Goal: Task Accomplishment & Management: Use online tool/utility

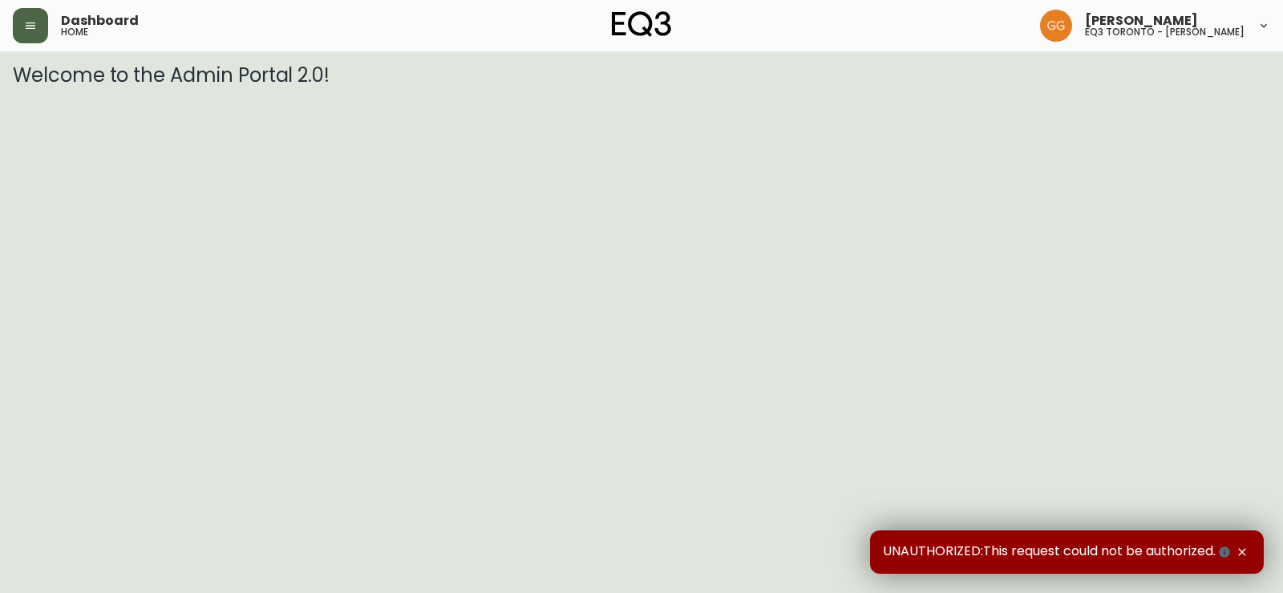
click at [36, 26] on icon "button" at bounding box center [30, 25] width 13 height 13
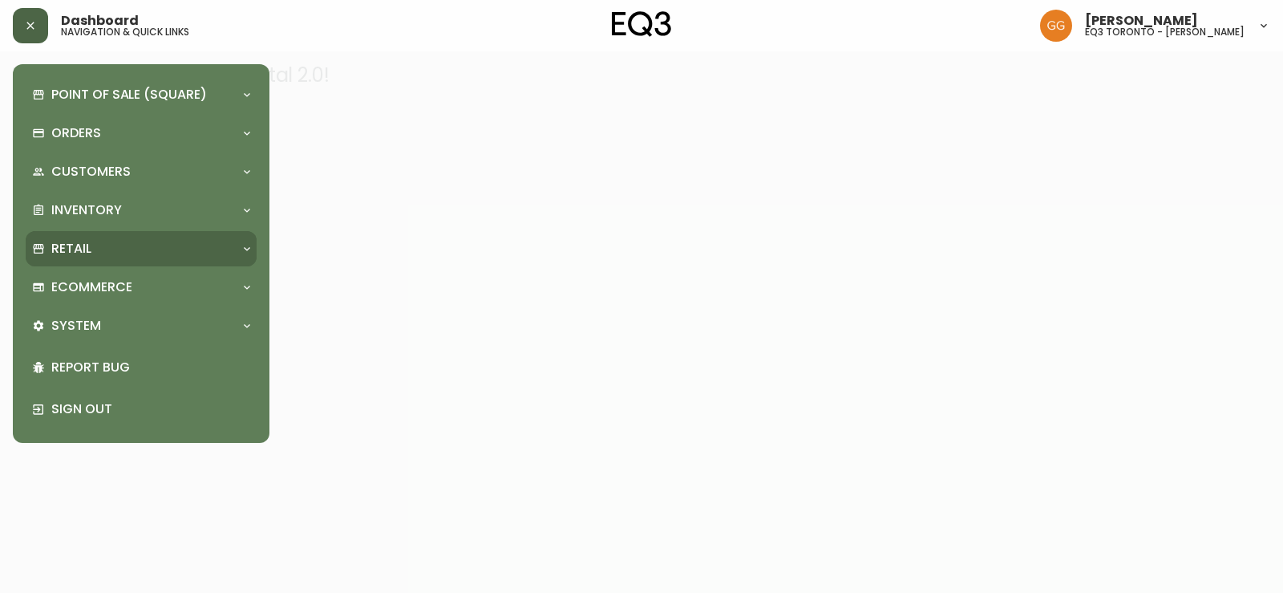
click at [160, 243] on div "Retail" at bounding box center [133, 249] width 202 height 18
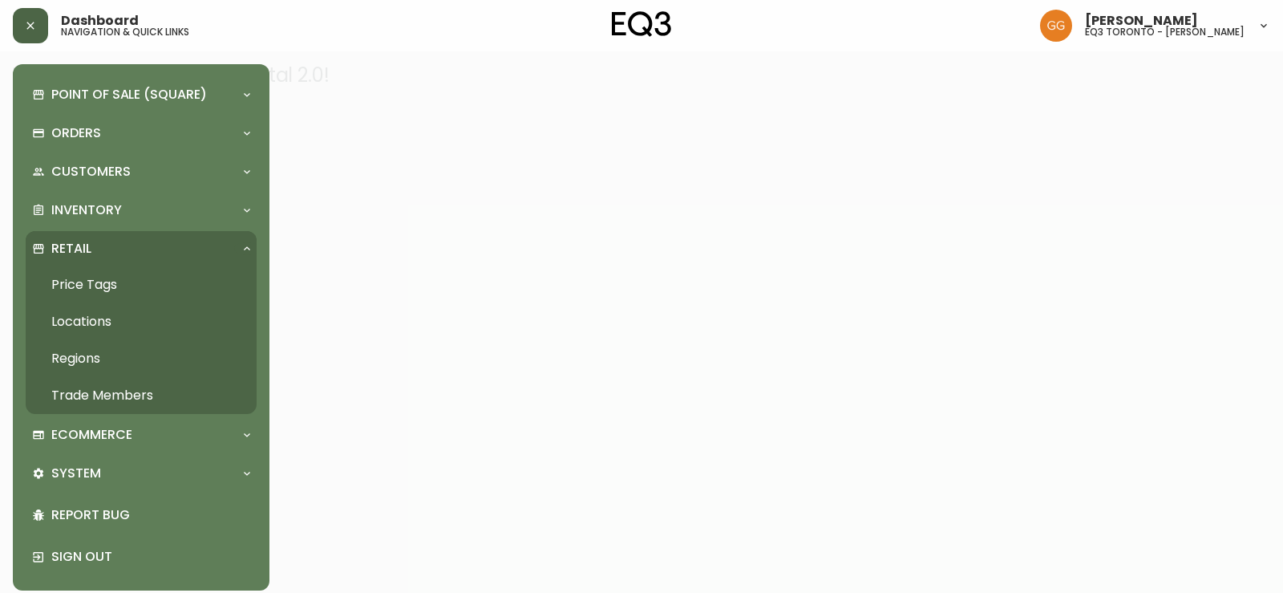
scroll to position [10, 0]
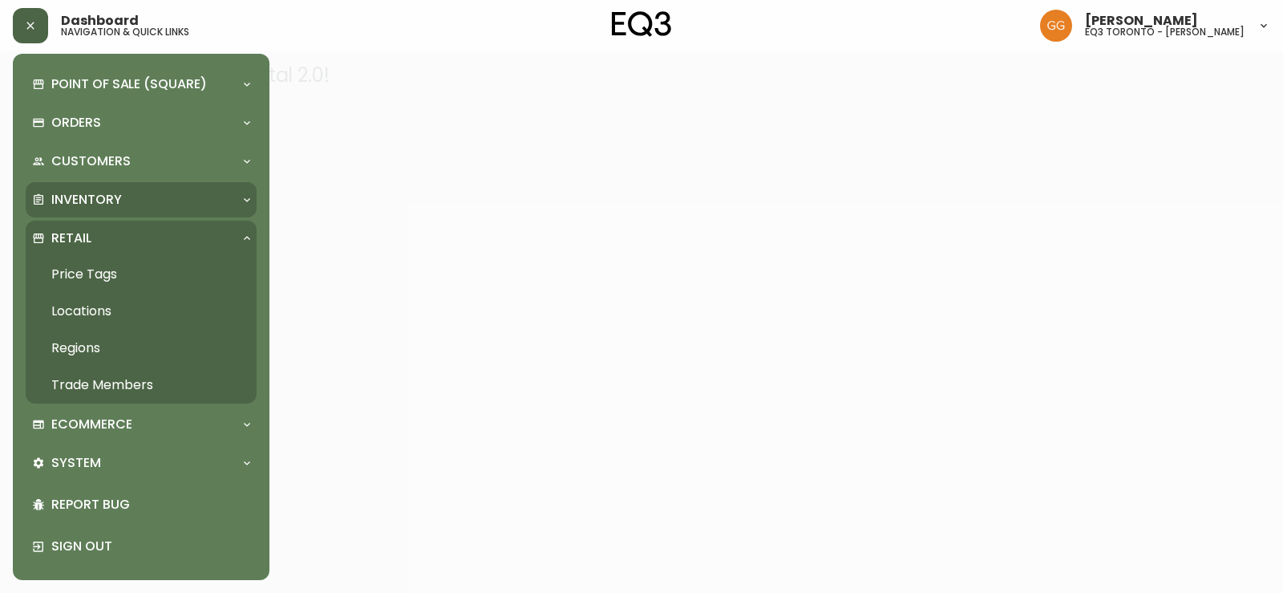
click at [88, 197] on p "Inventory" at bounding box center [86, 200] width 71 height 18
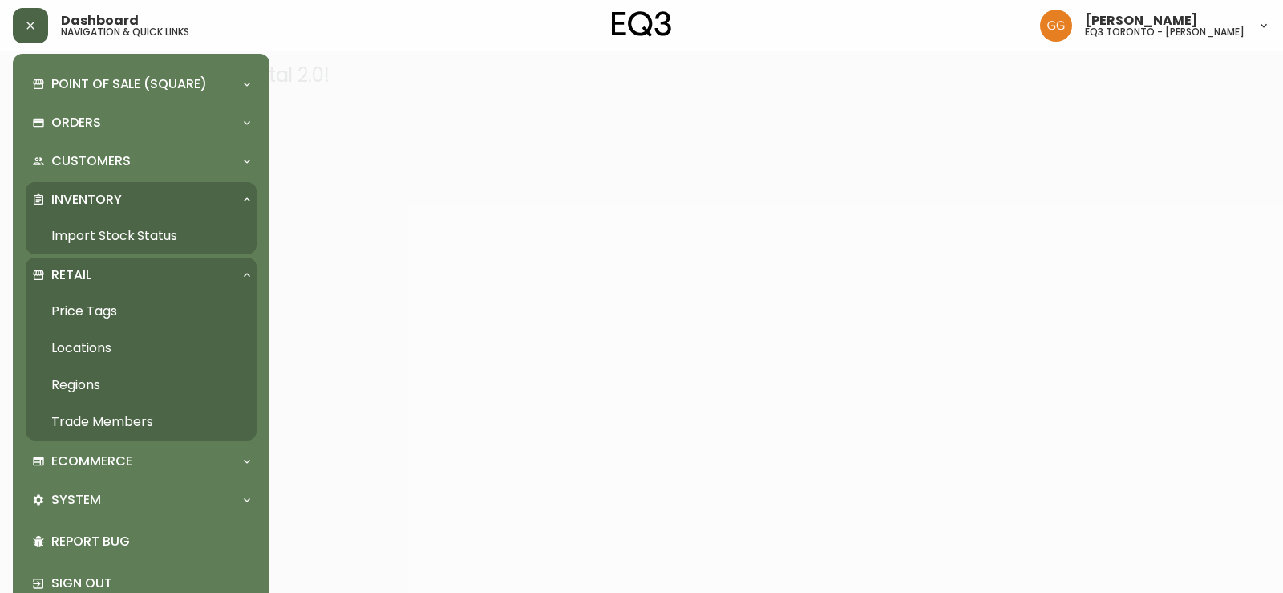
click at [88, 197] on p "Inventory" at bounding box center [86, 200] width 71 height 18
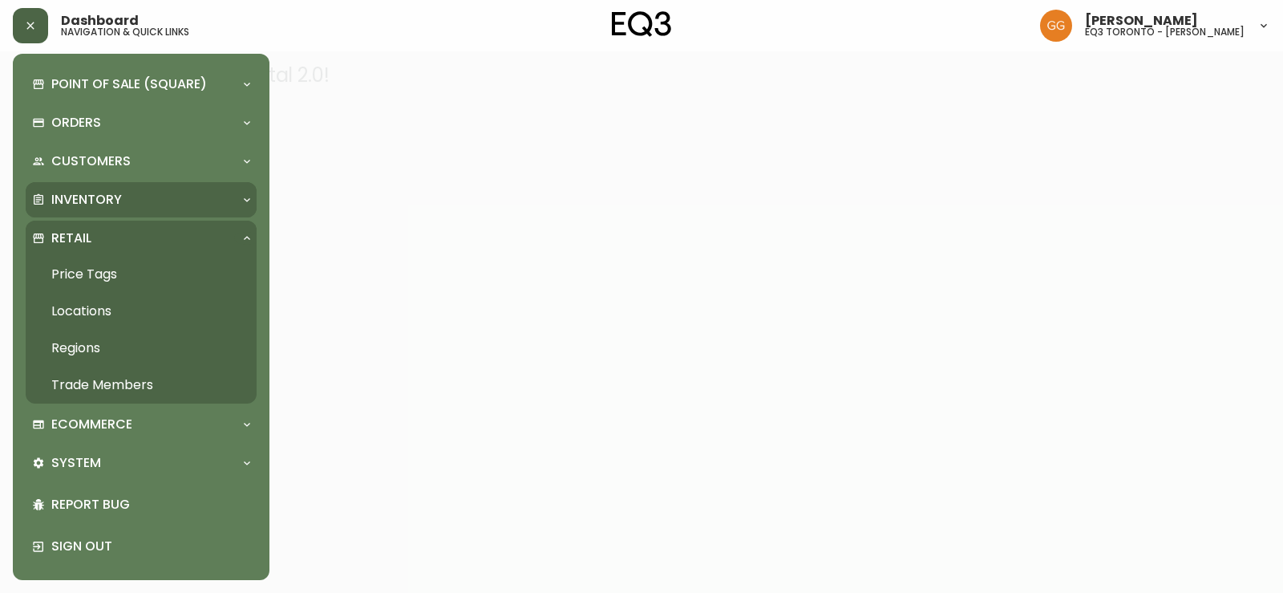
click at [88, 197] on p "Inventory" at bounding box center [86, 200] width 71 height 18
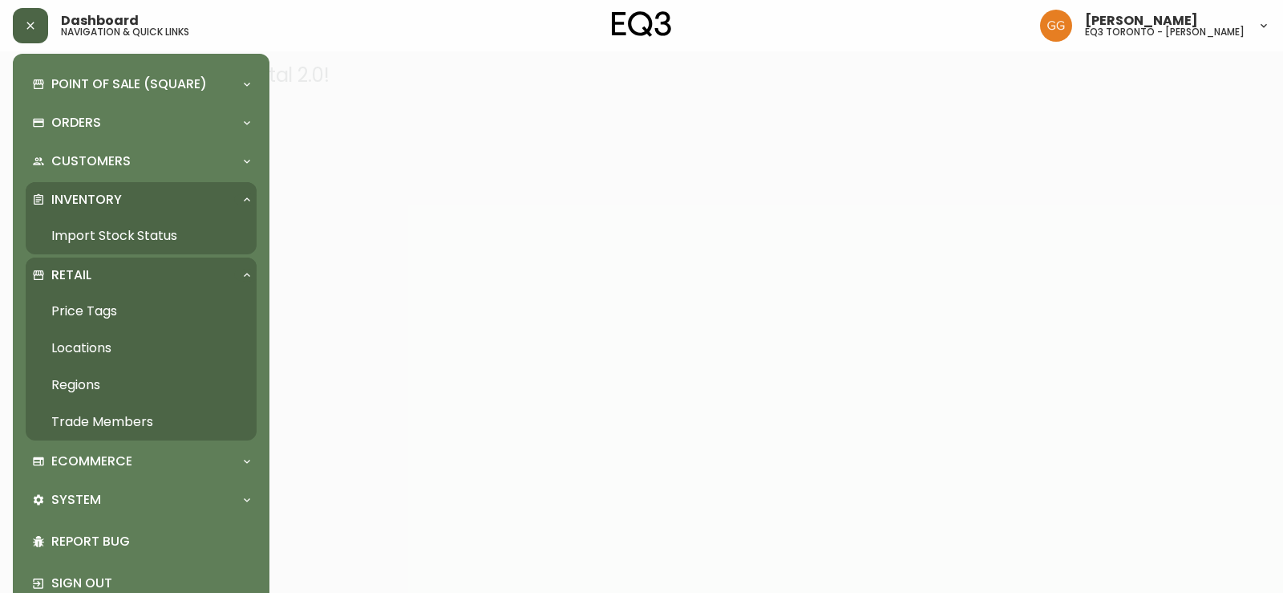
click at [89, 221] on link "Import Stock Status" at bounding box center [141, 235] width 231 height 37
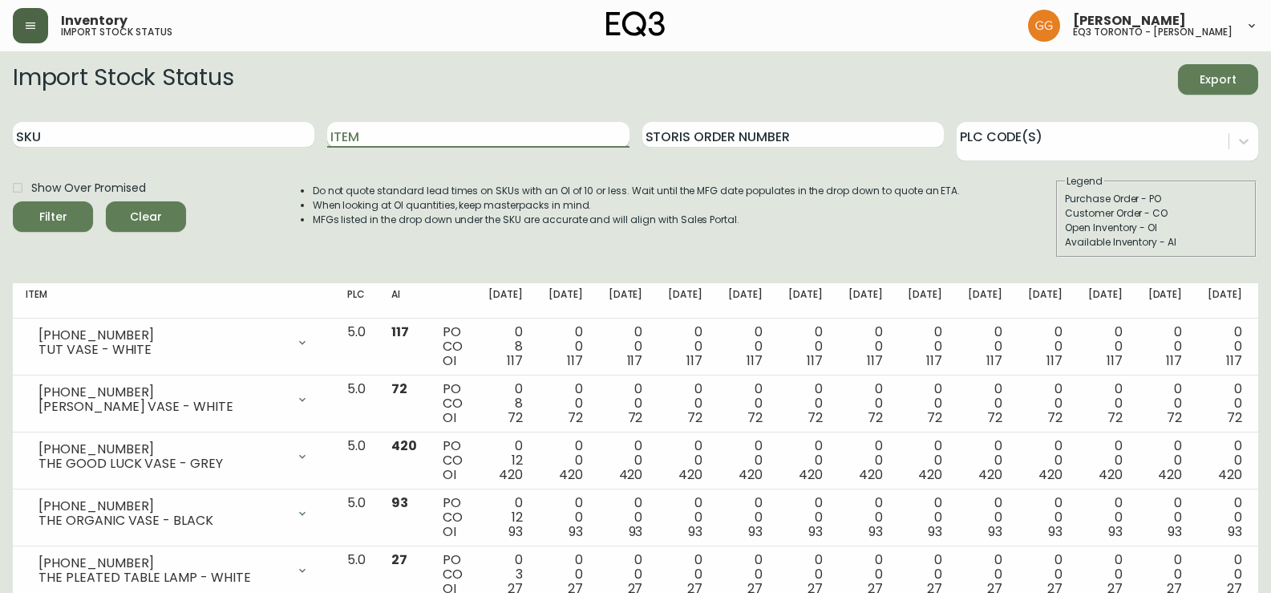
click at [386, 137] on input "Item" at bounding box center [477, 135] width 301 height 26
type input "w"
type input "WILA"
click at [13, 201] on button "Filter" at bounding box center [53, 216] width 80 height 30
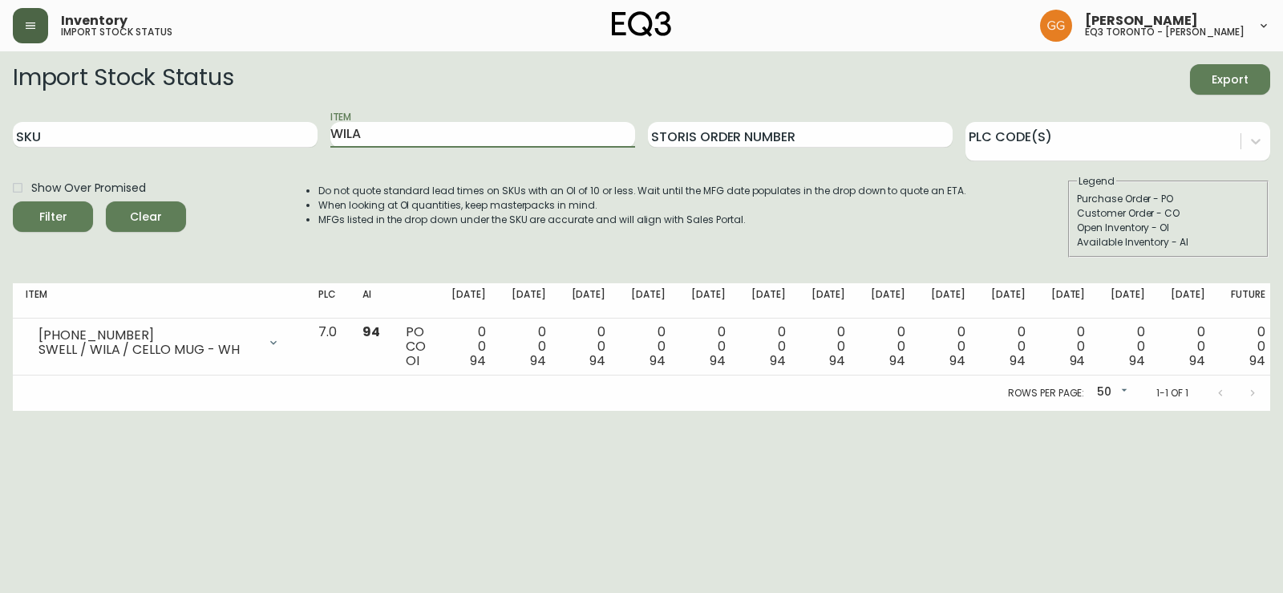
click at [13, 201] on button "Filter" at bounding box center [53, 216] width 80 height 30
drag, startPoint x: 411, startPoint y: 130, endPoint x: 325, endPoint y: 128, distance: 85.8
click at [325, 128] on div "SKU Item WILA Storis Order Number PLC Code(s)" at bounding box center [641, 135] width 1257 height 52
